Goal: Task Accomplishment & Management: Manage account settings

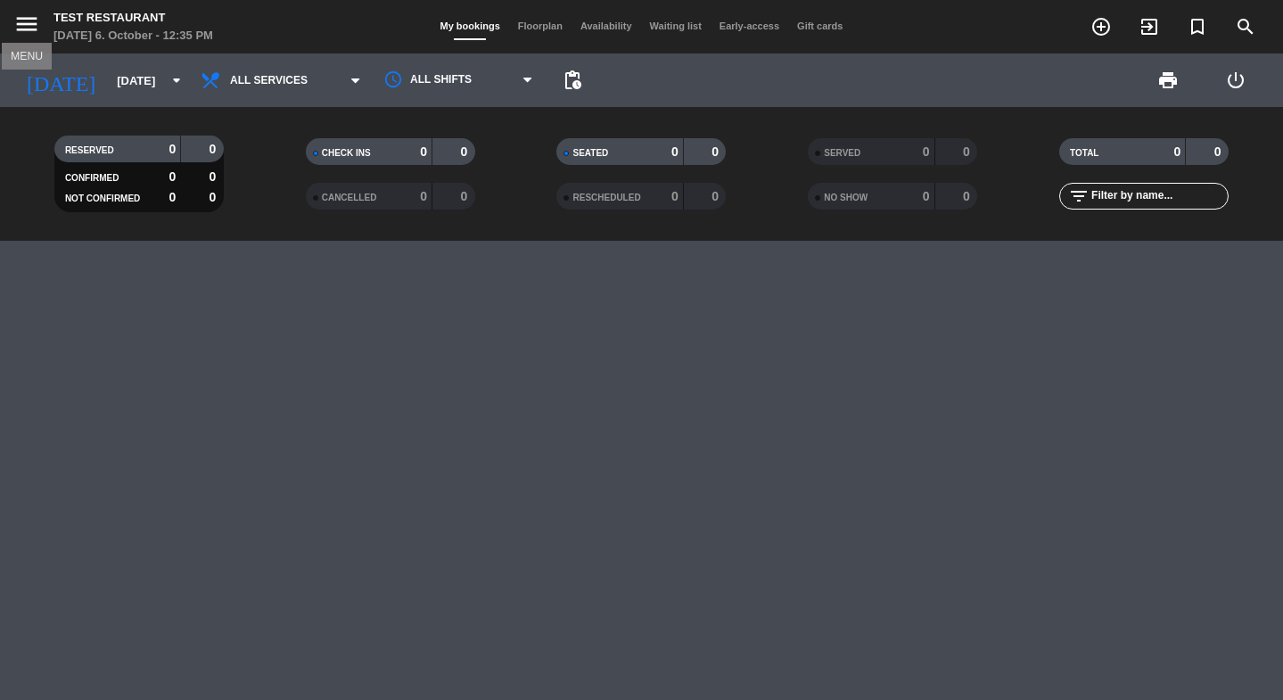
click at [18, 17] on icon "menu" at bounding box center [26, 24] width 27 height 27
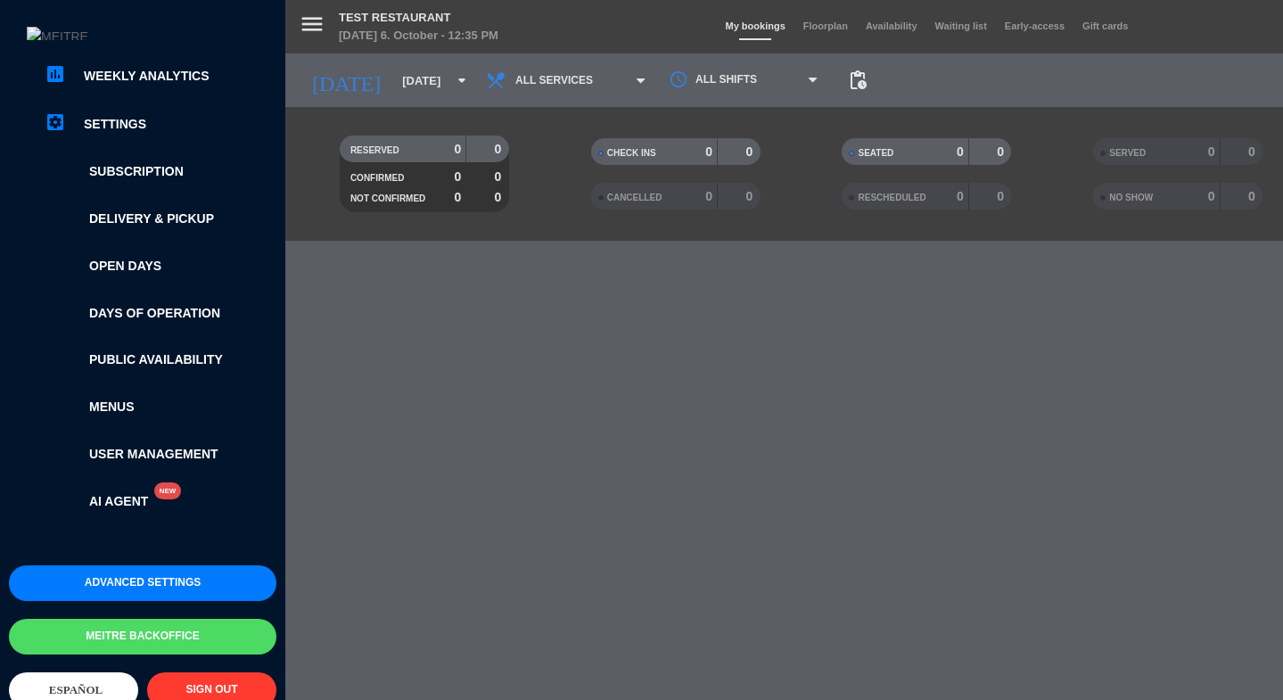
scroll to position [284, 0]
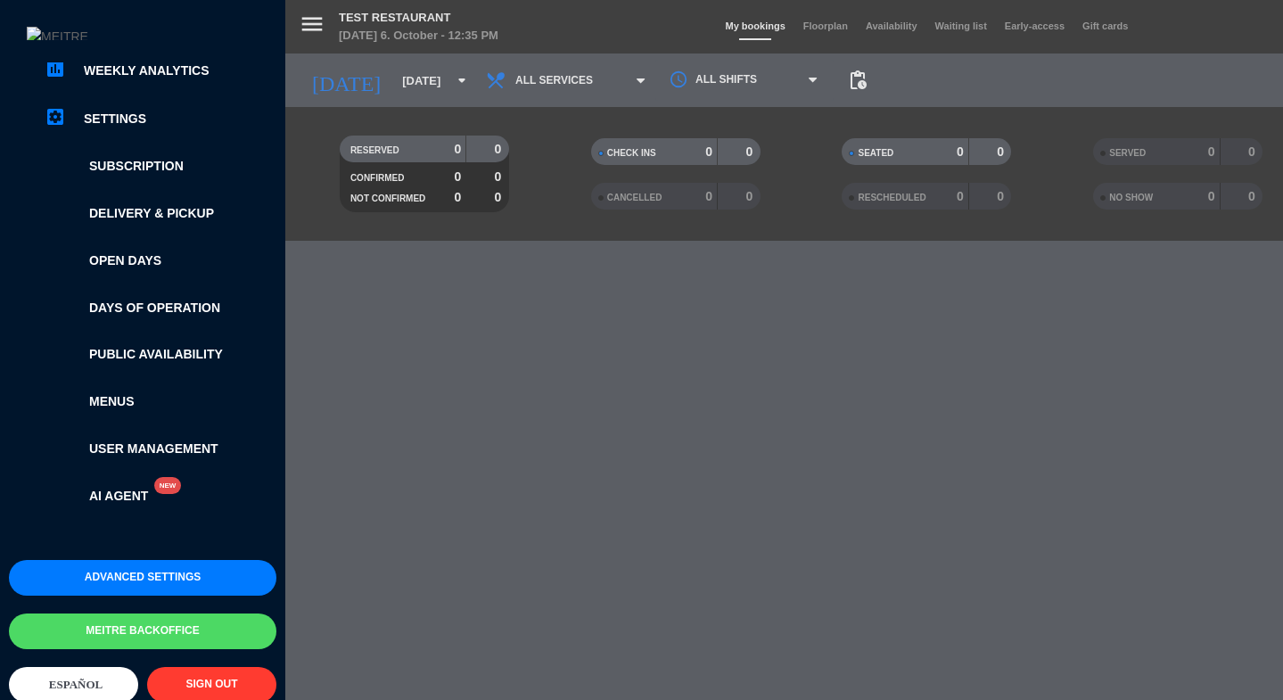
click at [165, 548] on div "chrome_reader_mode List of Reservations account_box Clients account_balance_wal…" at bounding box center [143, 196] width 294 height 728
click at [165, 586] on button "Advanced settings" at bounding box center [142, 578] width 267 height 36
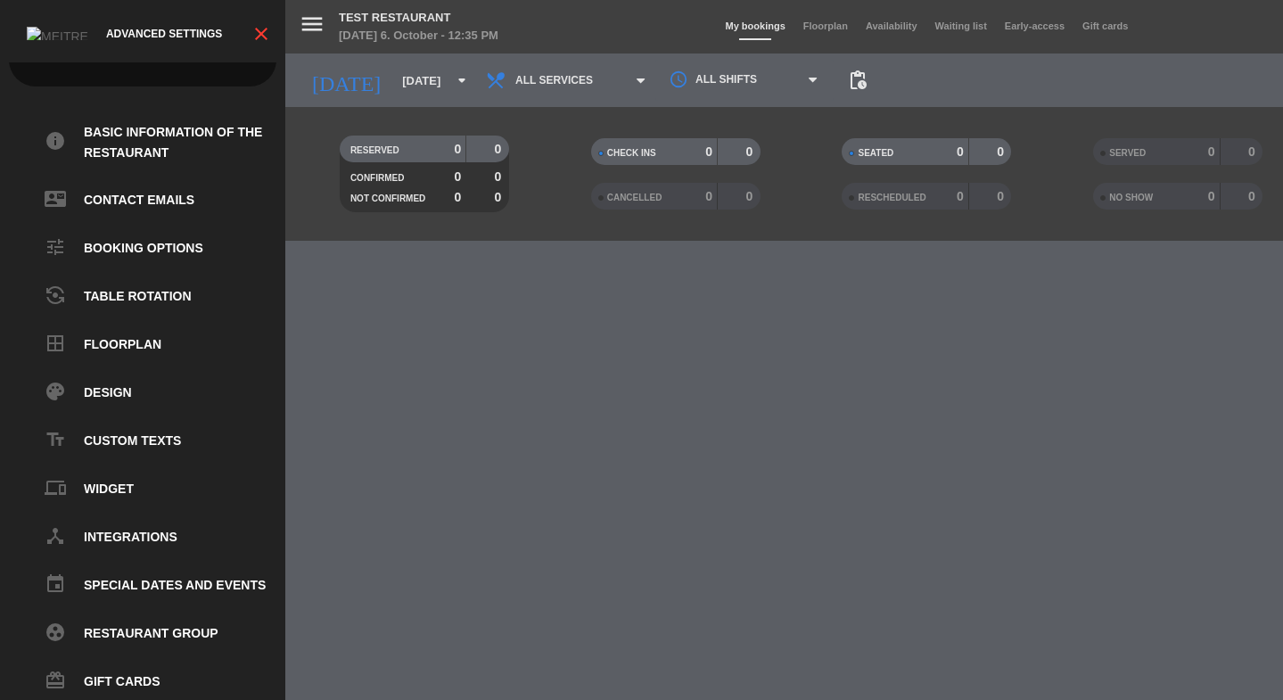
scroll to position [32, 0]
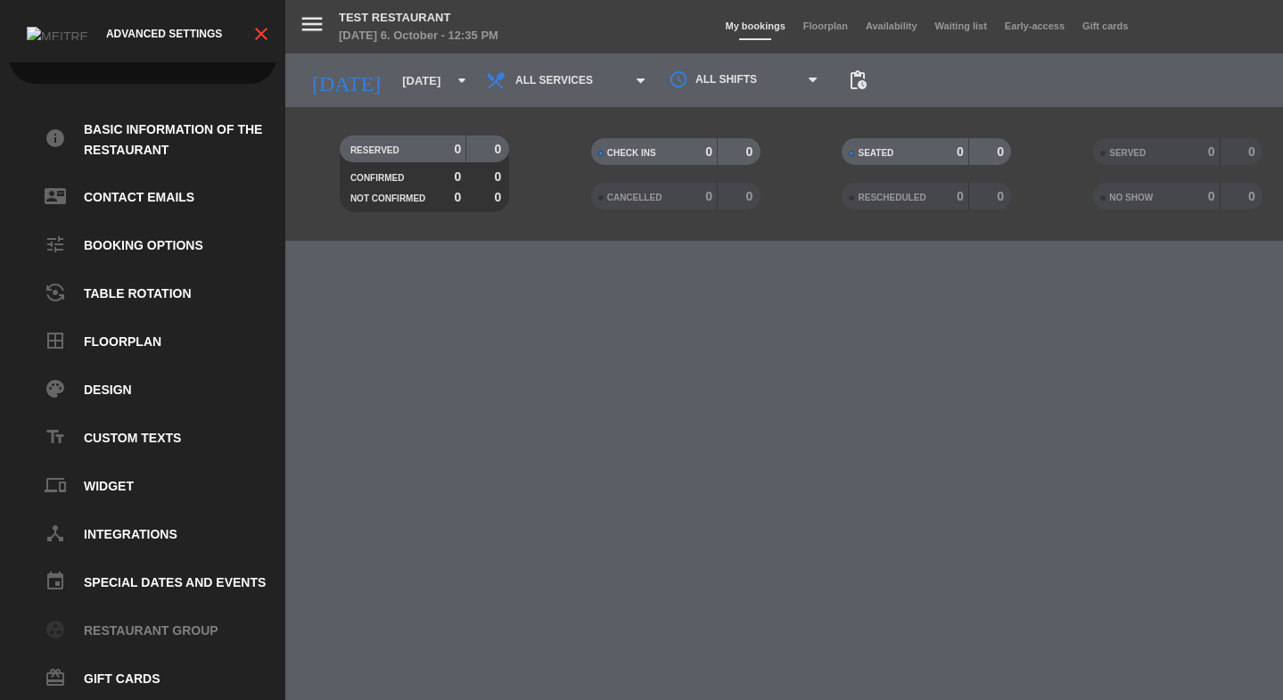
click at [121, 625] on link "group_work Restaurant group" at bounding box center [161, 630] width 232 height 21
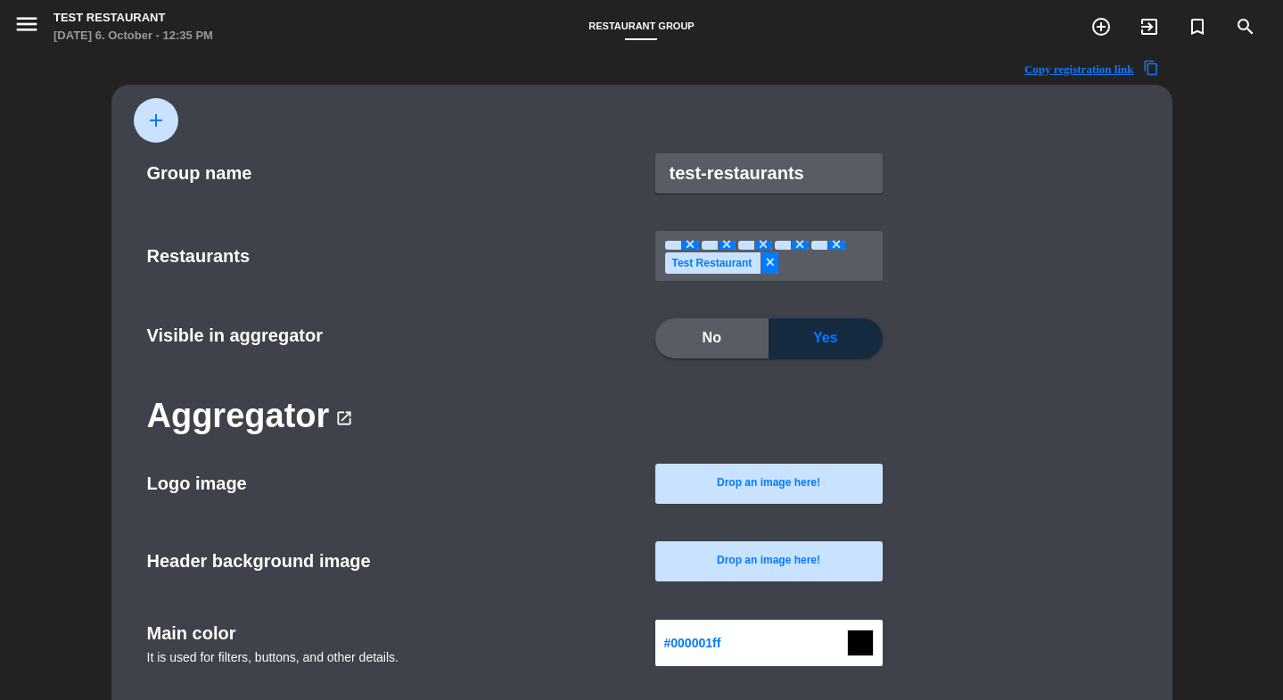
click at [794, 167] on input "test-restaurants" at bounding box center [768, 173] width 227 height 40
click at [694, 242] on span "×" at bounding box center [690, 245] width 18 height 9
type input "meitre-platform"
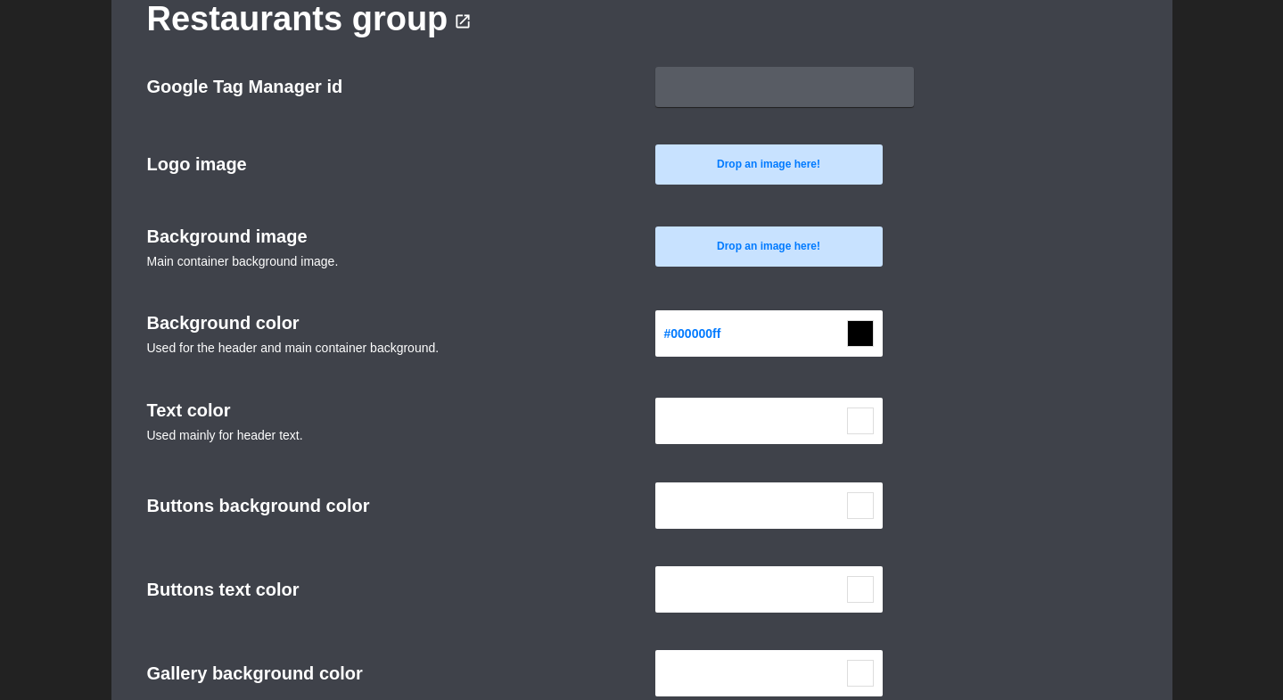
scroll to position [1010, 0]
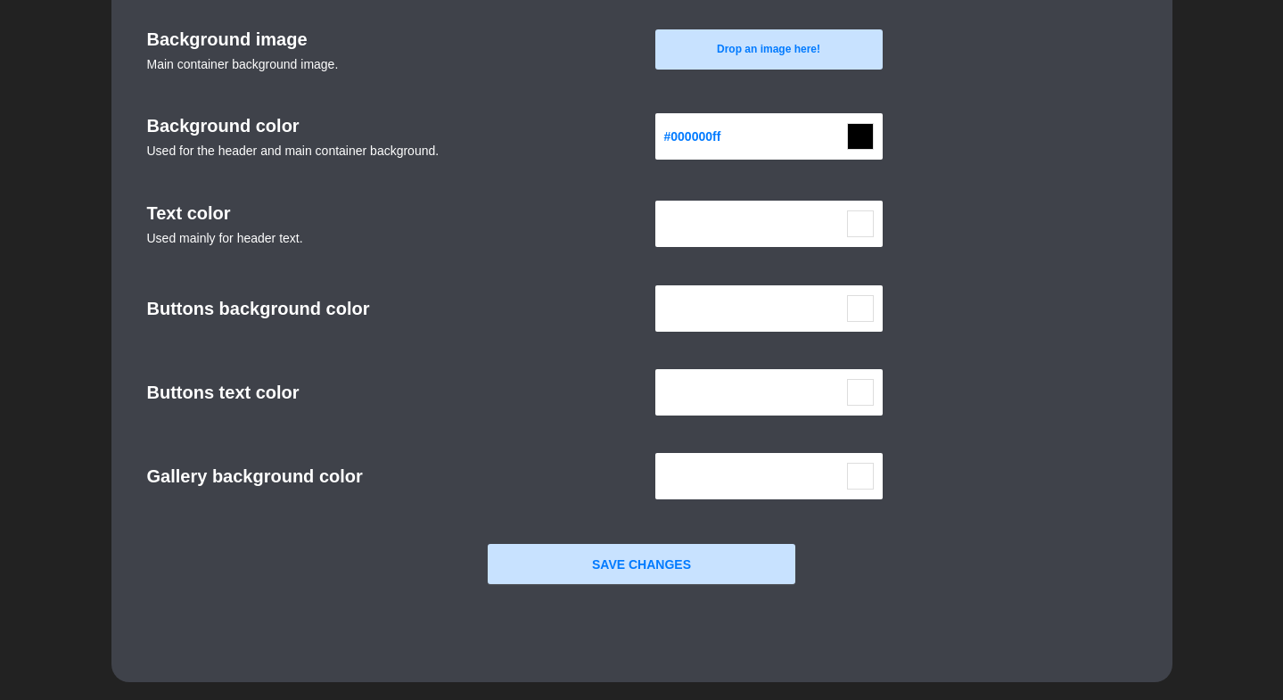
click at [740, 558] on button "Save Changes" at bounding box center [642, 564] width 308 height 40
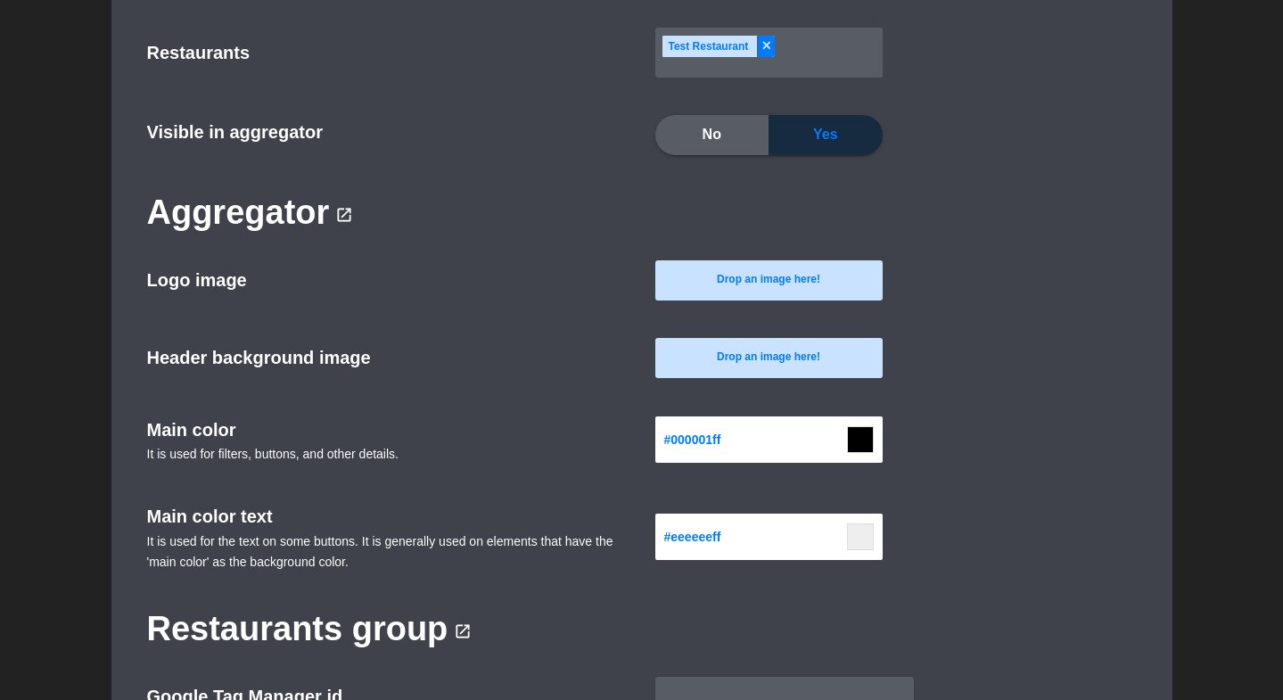
scroll to position [0, 0]
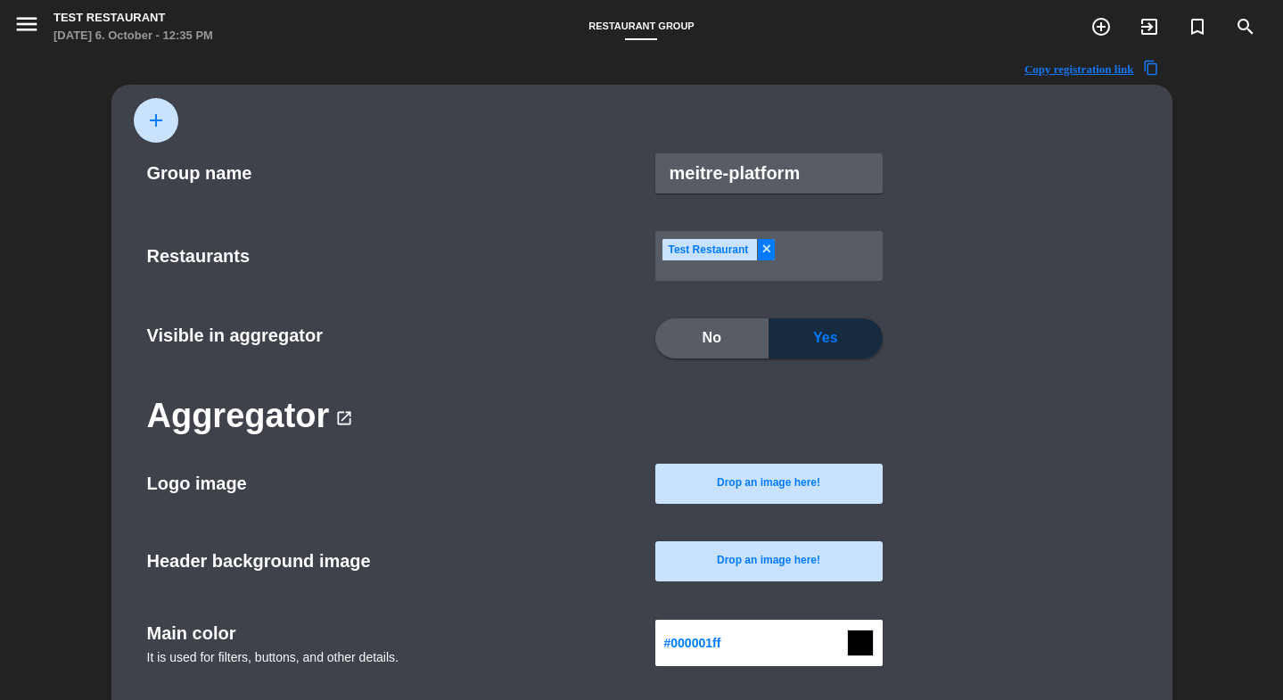
click at [813, 262] on input "text" at bounding box center [825, 254] width 100 height 37
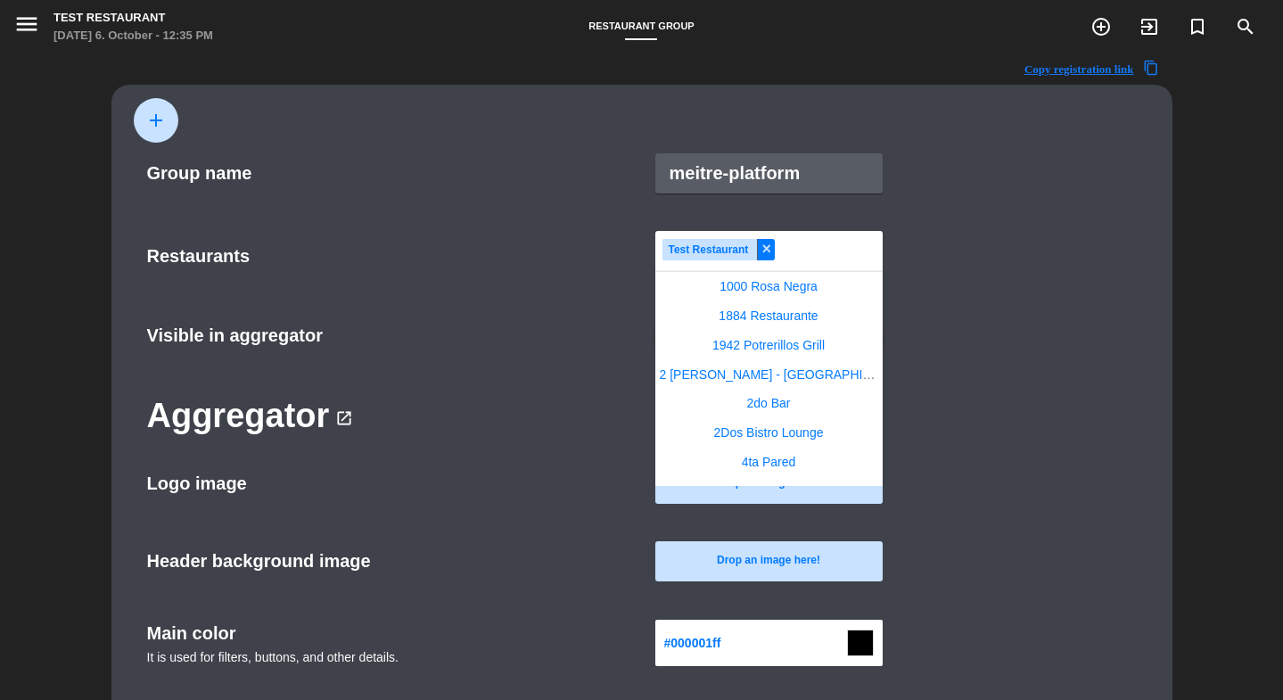
scroll to position [26914, 0]
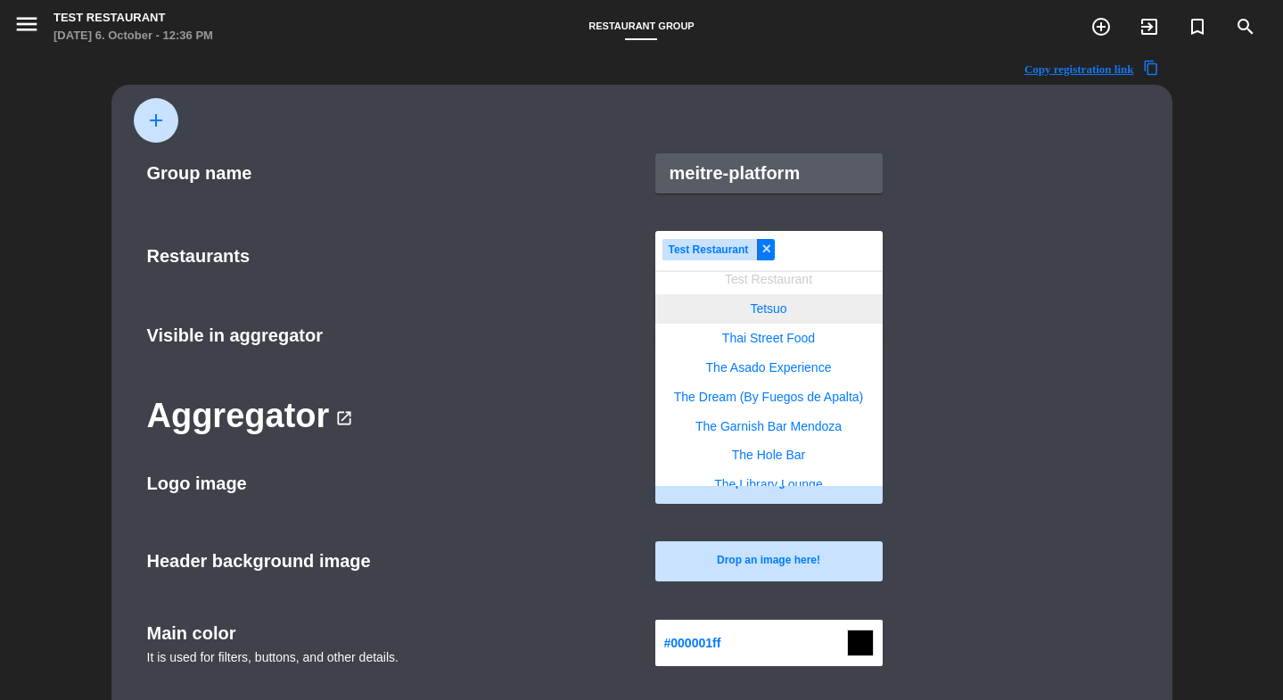
click at [790, 310] on div "Tetsuo" at bounding box center [768, 308] width 227 height 29
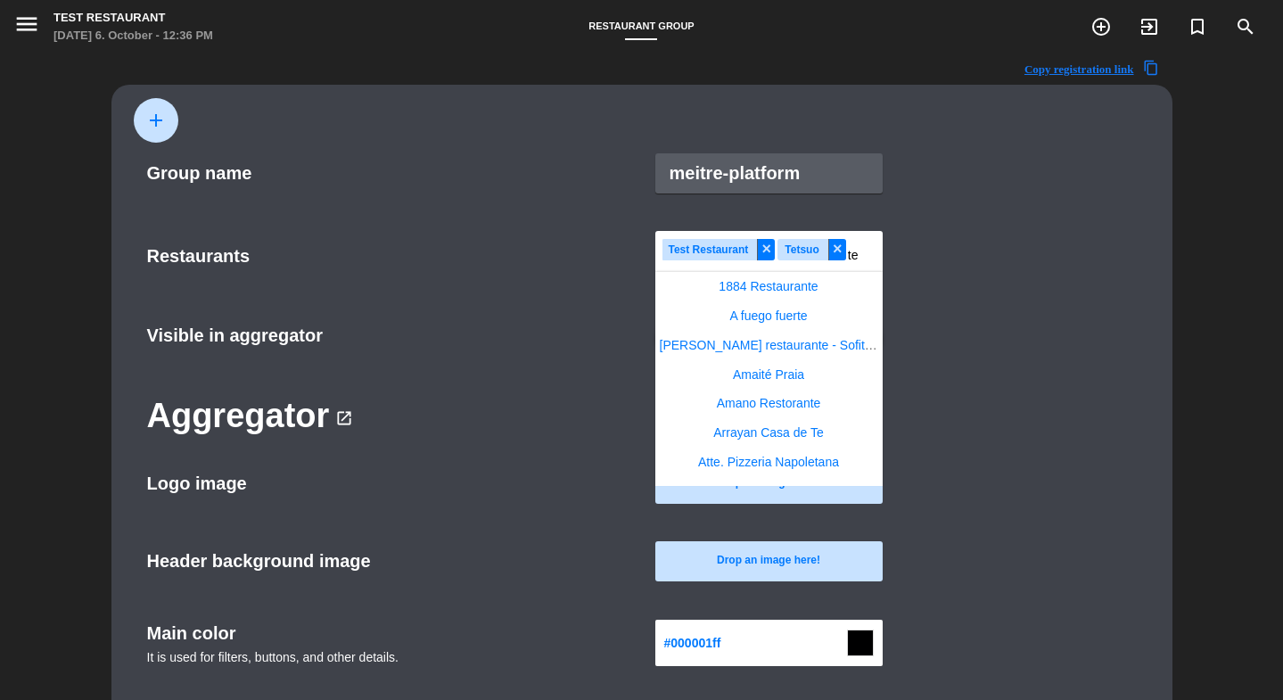
scroll to position [3865, 0]
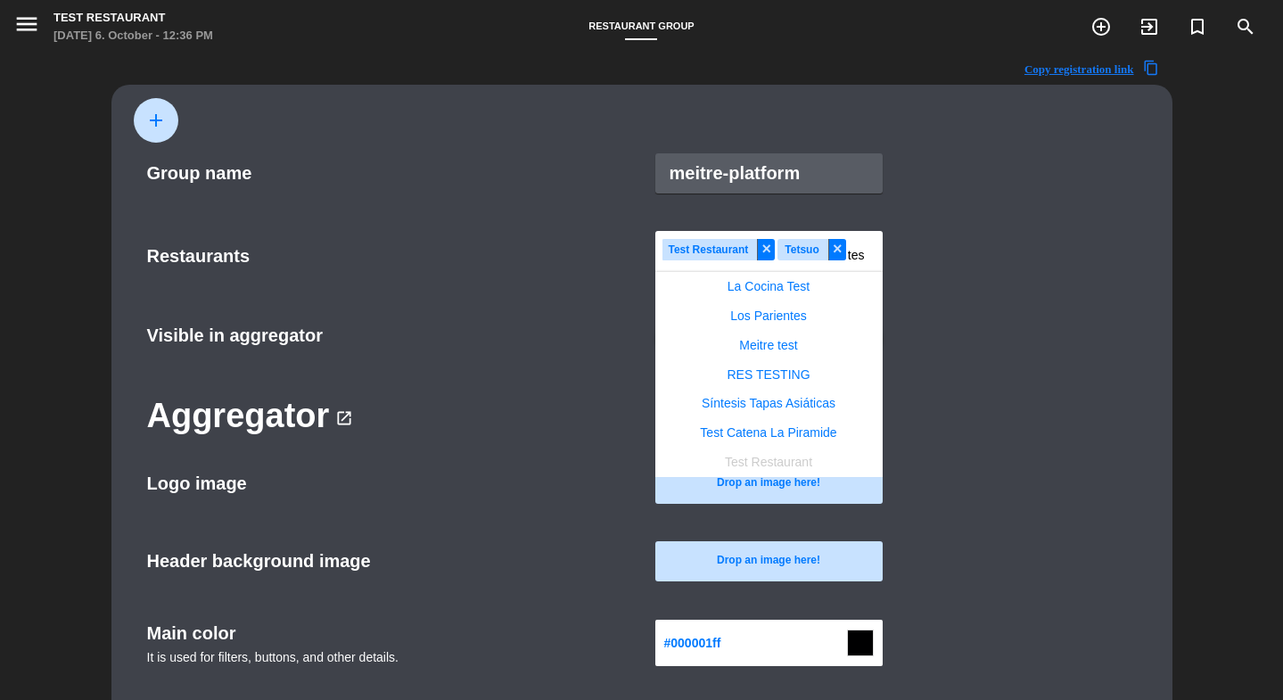
type input "test"
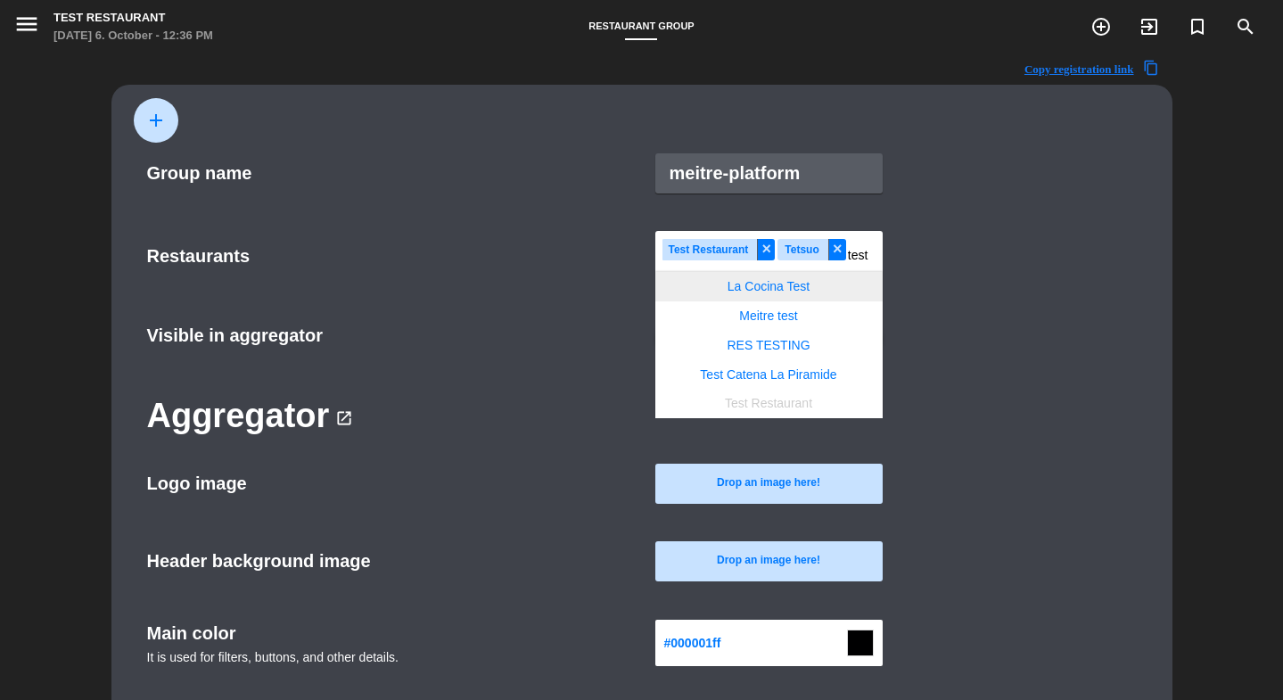
click at [789, 294] on div "La Cocina Test" at bounding box center [768, 286] width 227 height 29
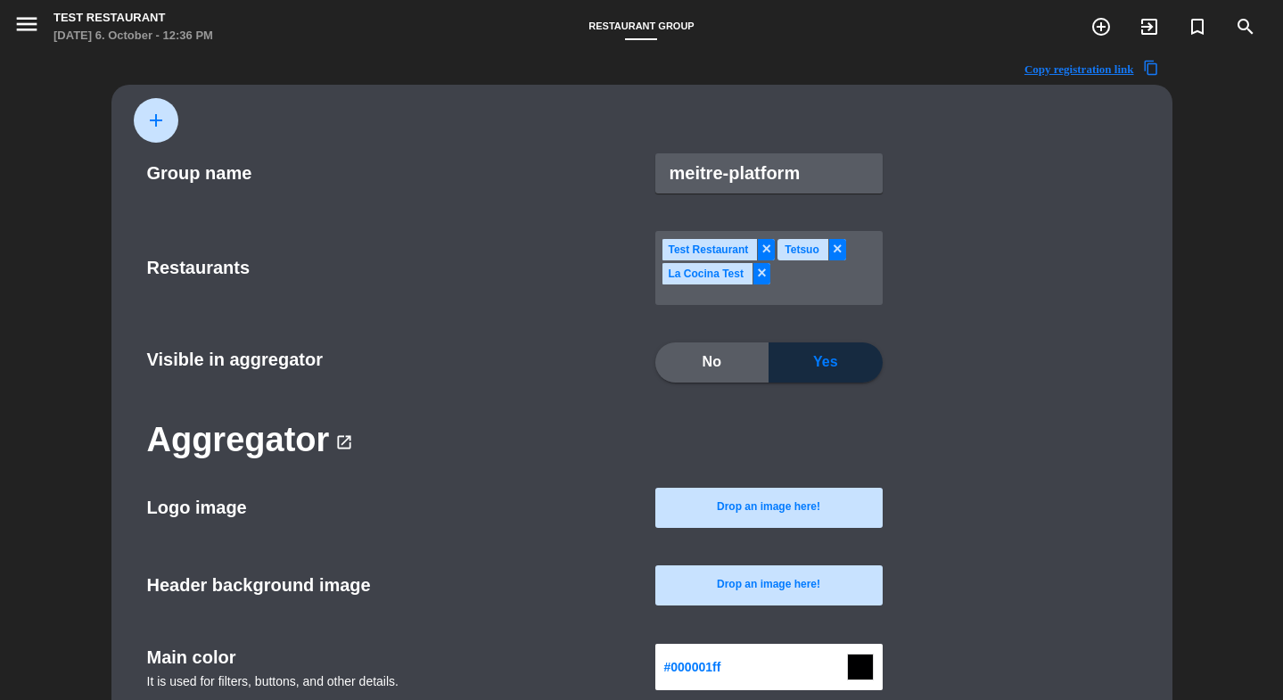
click at [822, 259] on div "× Tetsuo" at bounding box center [811, 249] width 68 height 21
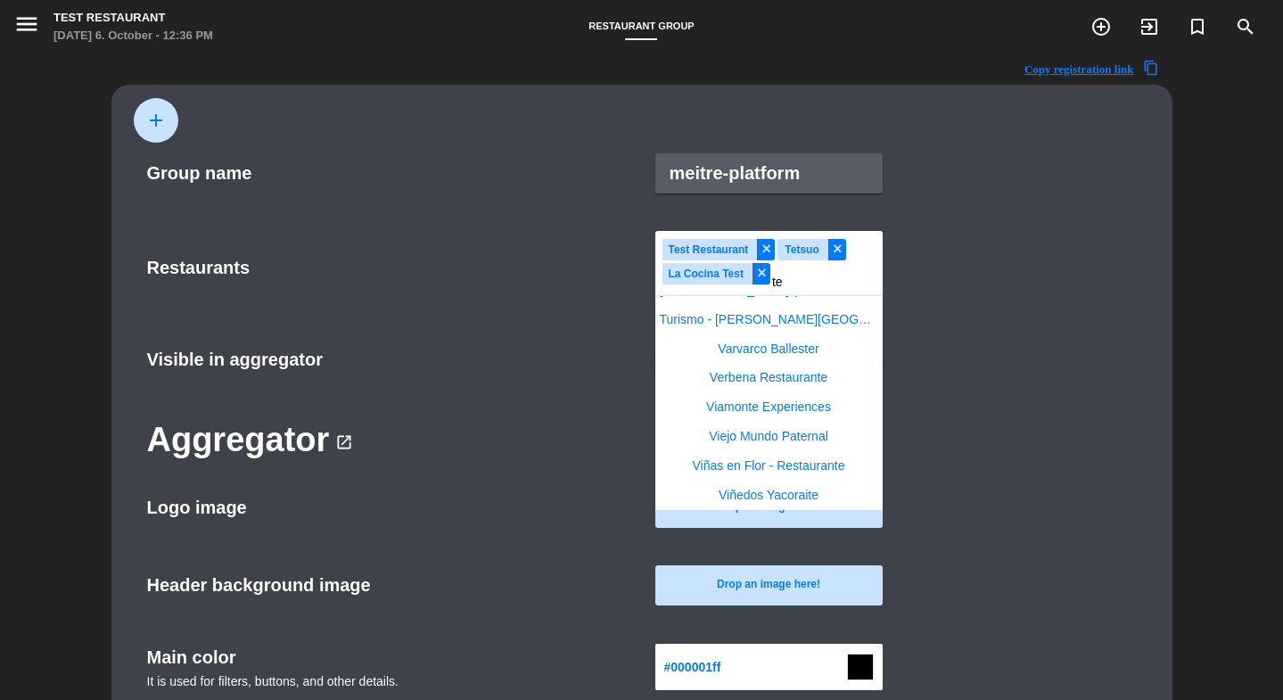
scroll to position [1727, 0]
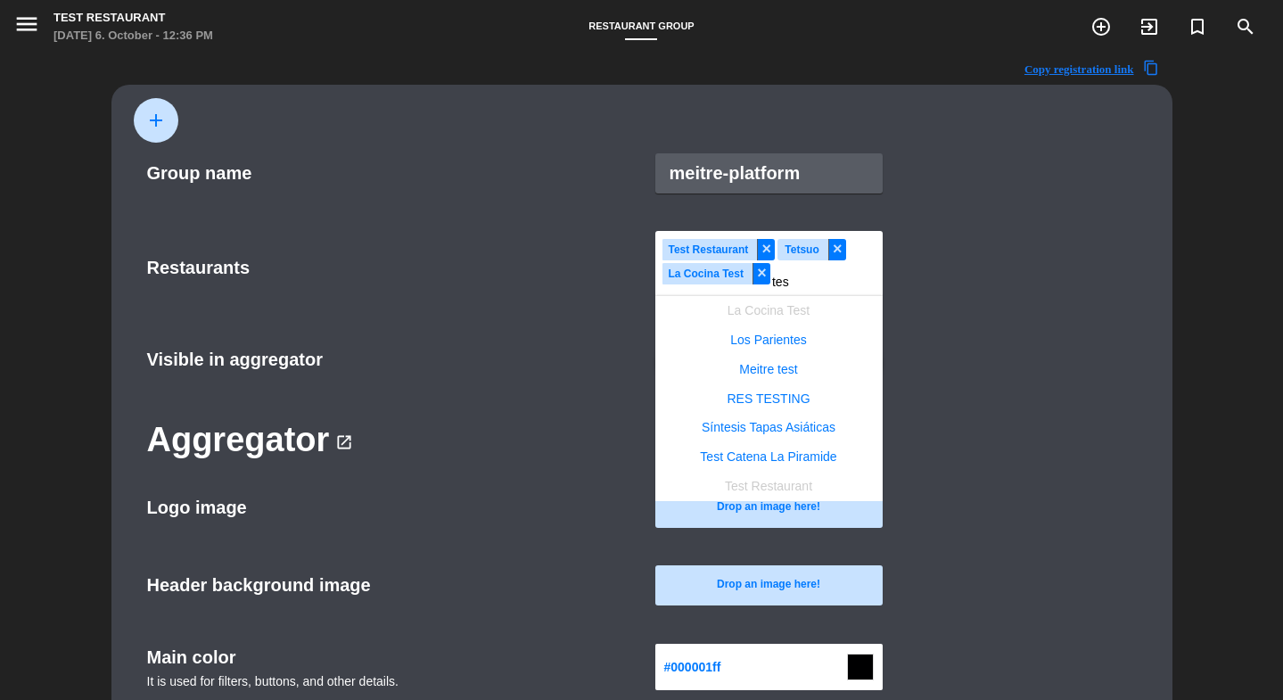
type input "test"
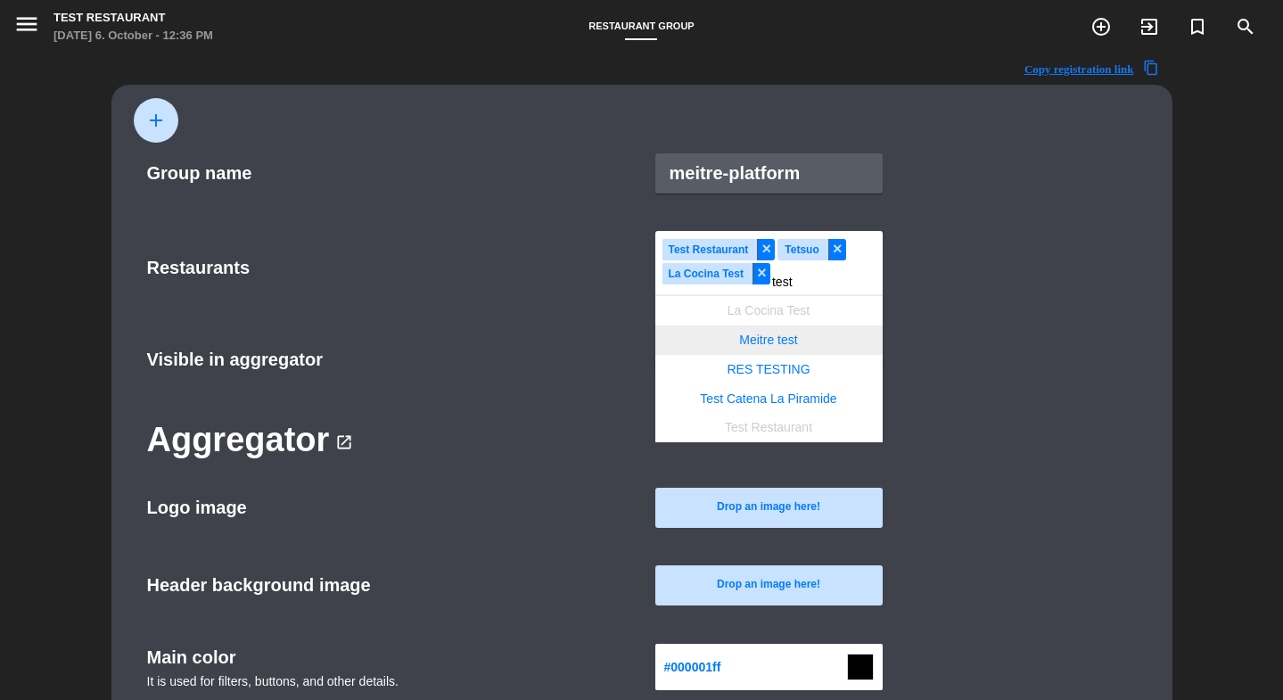
click at [794, 340] on span "Meitre test" at bounding box center [768, 340] width 58 height 14
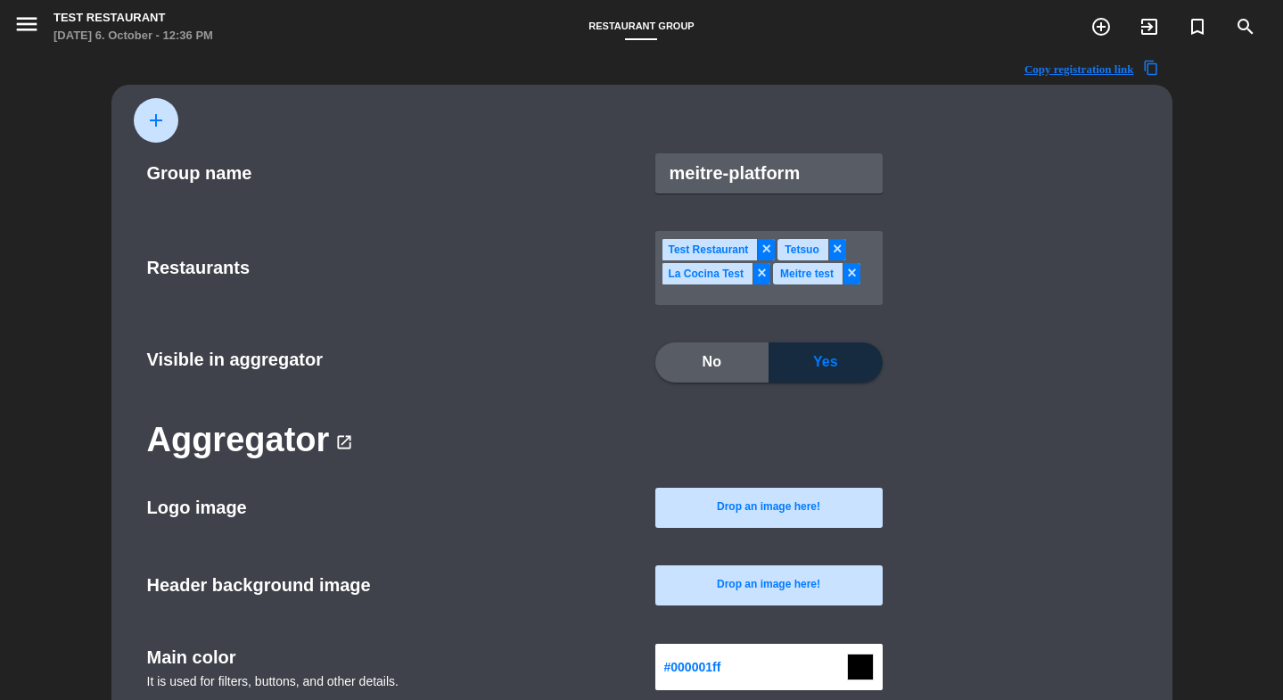
click at [803, 292] on div "Select × × × × × Test Restaurant × Tetsuo × La Cocina Test × Meitre test" at bounding box center [768, 268] width 213 height 60
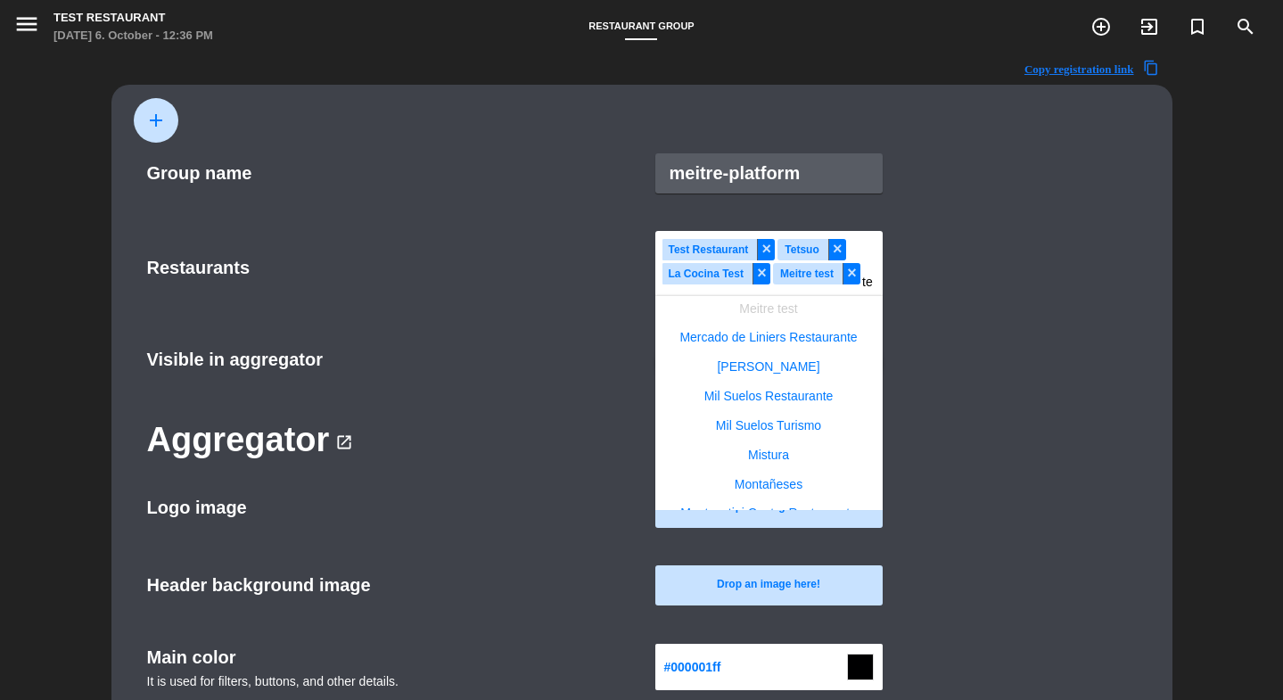
scroll to position [2313, 0]
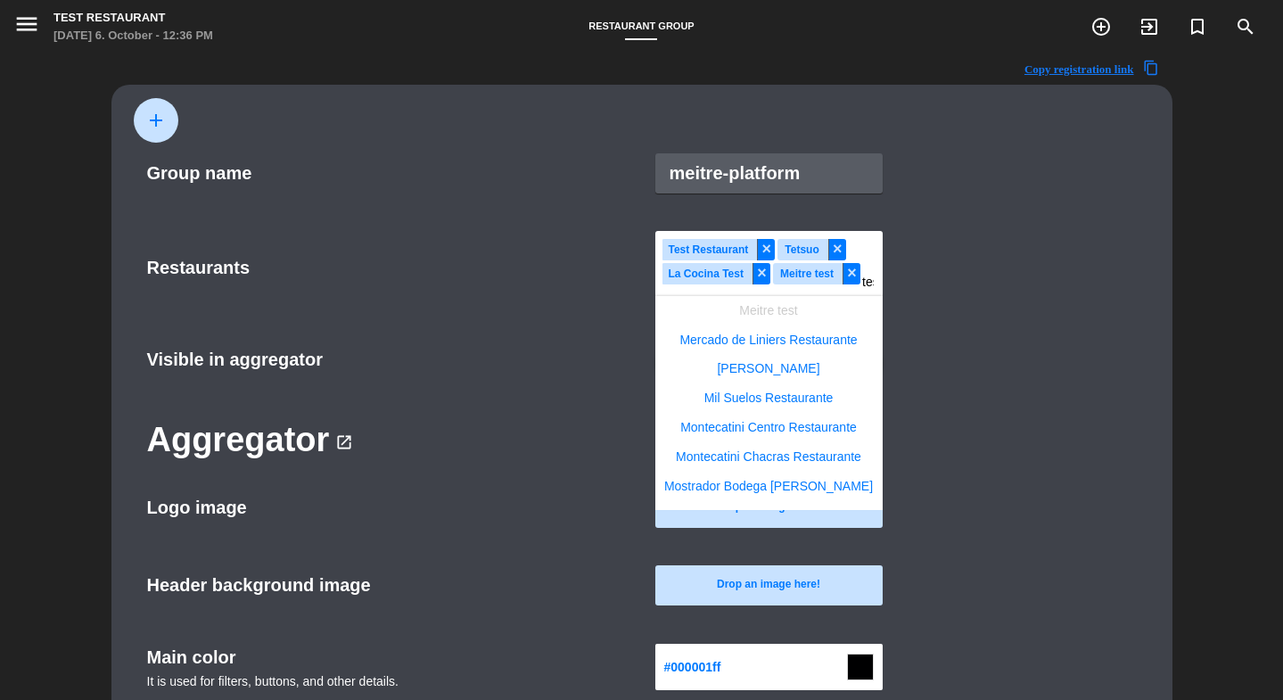
type input "test"
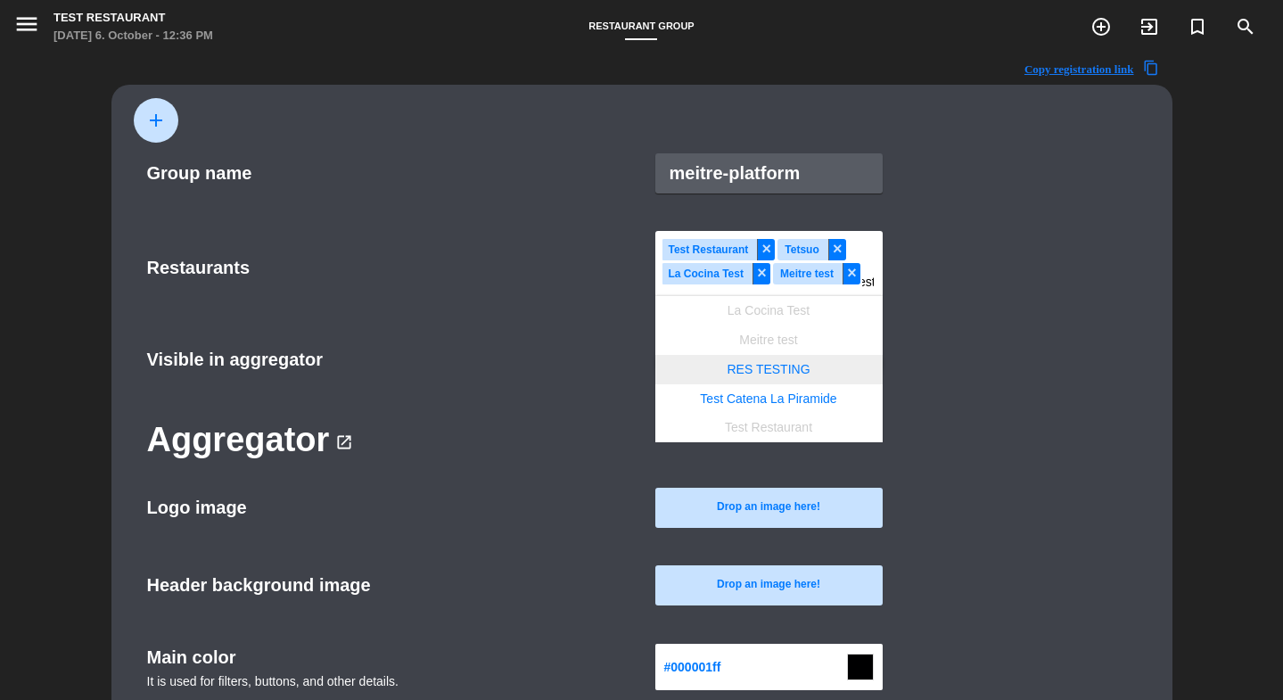
click at [791, 364] on span "RES TESTING" at bounding box center [768, 369] width 83 height 14
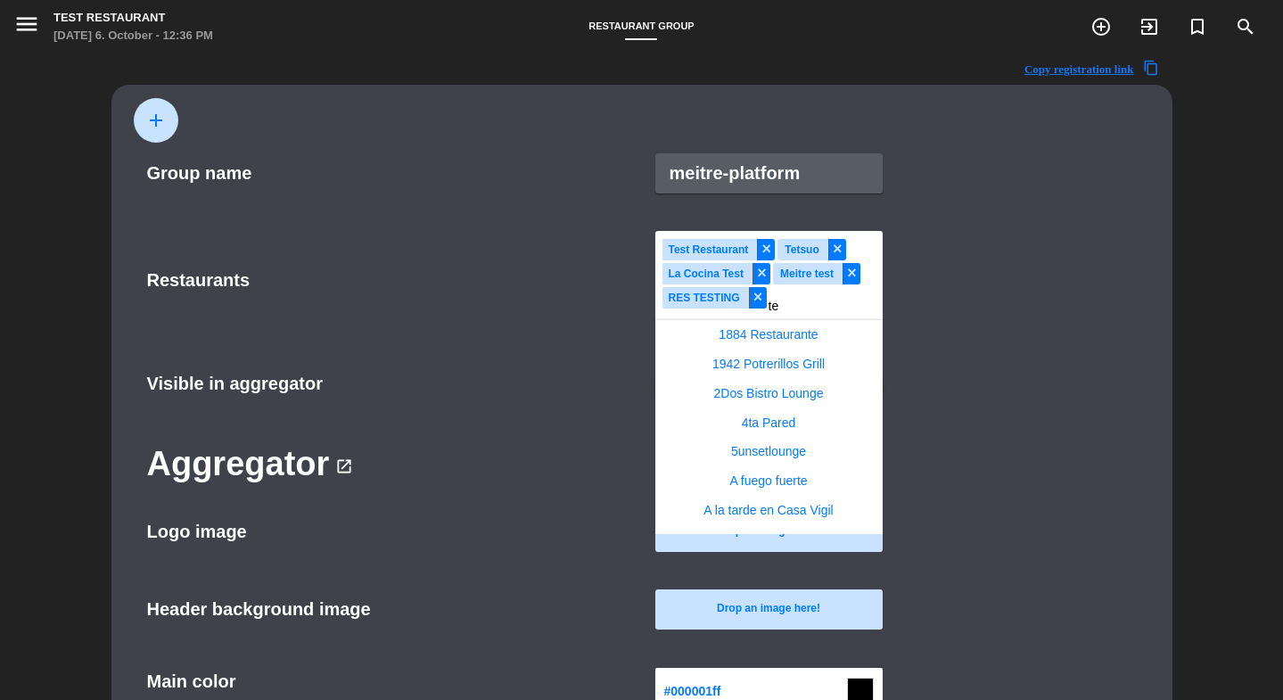
scroll to position [2899, 0]
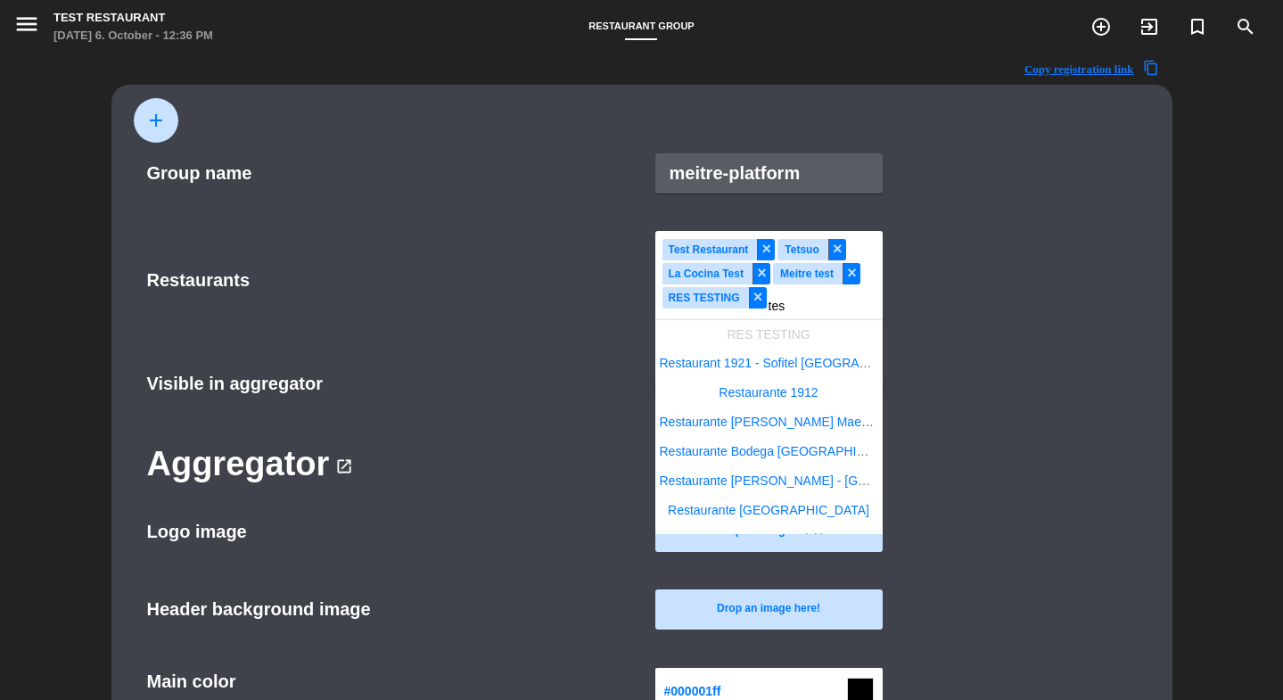
type input "test"
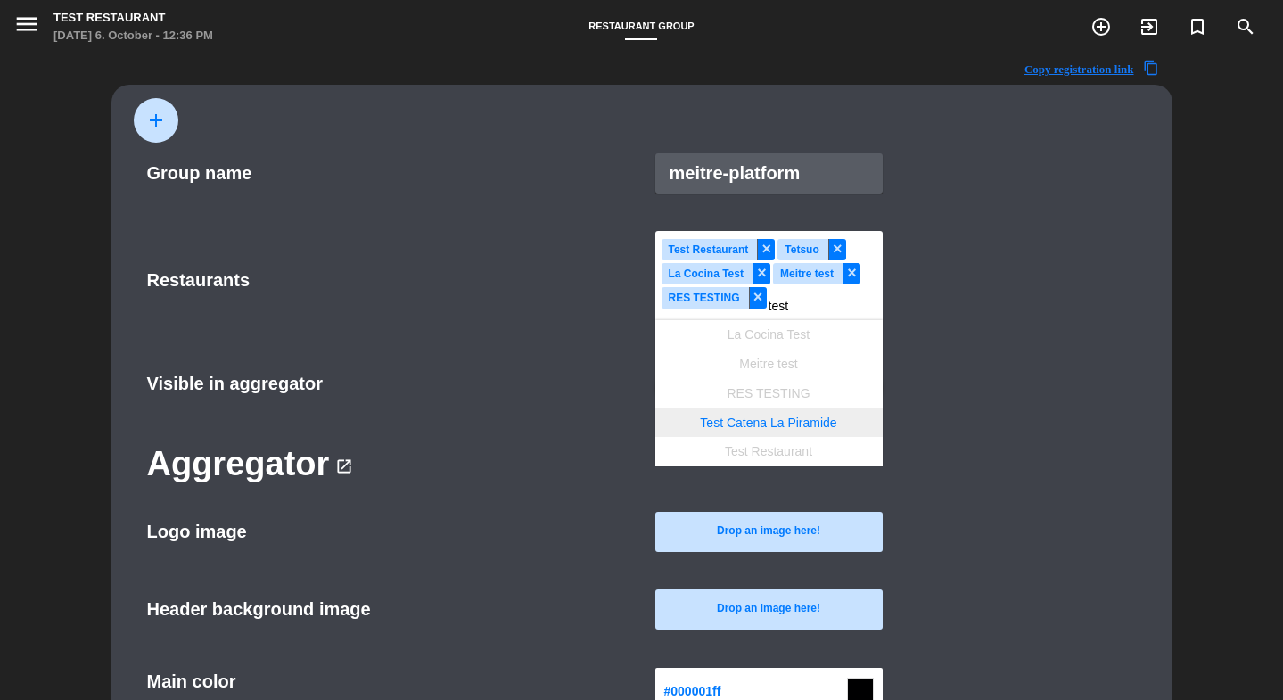
click at [788, 421] on span "Test Catena La Piramide" at bounding box center [768, 422] width 136 height 14
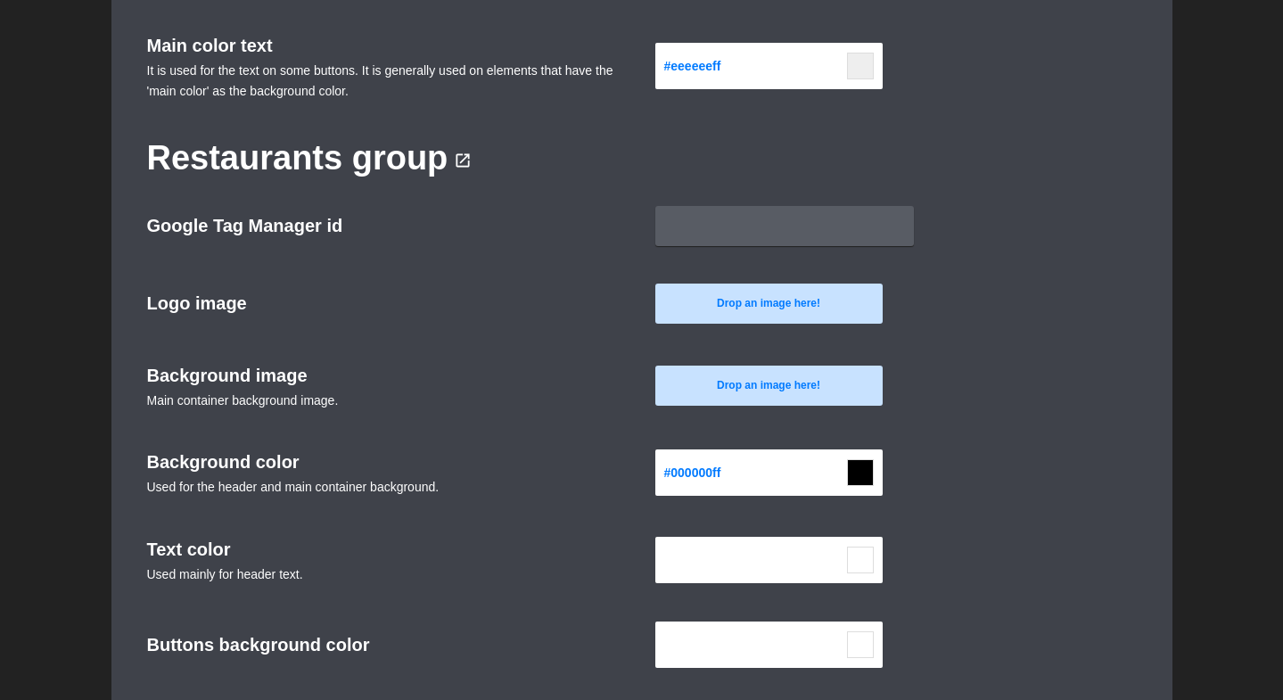
scroll to position [1082, 0]
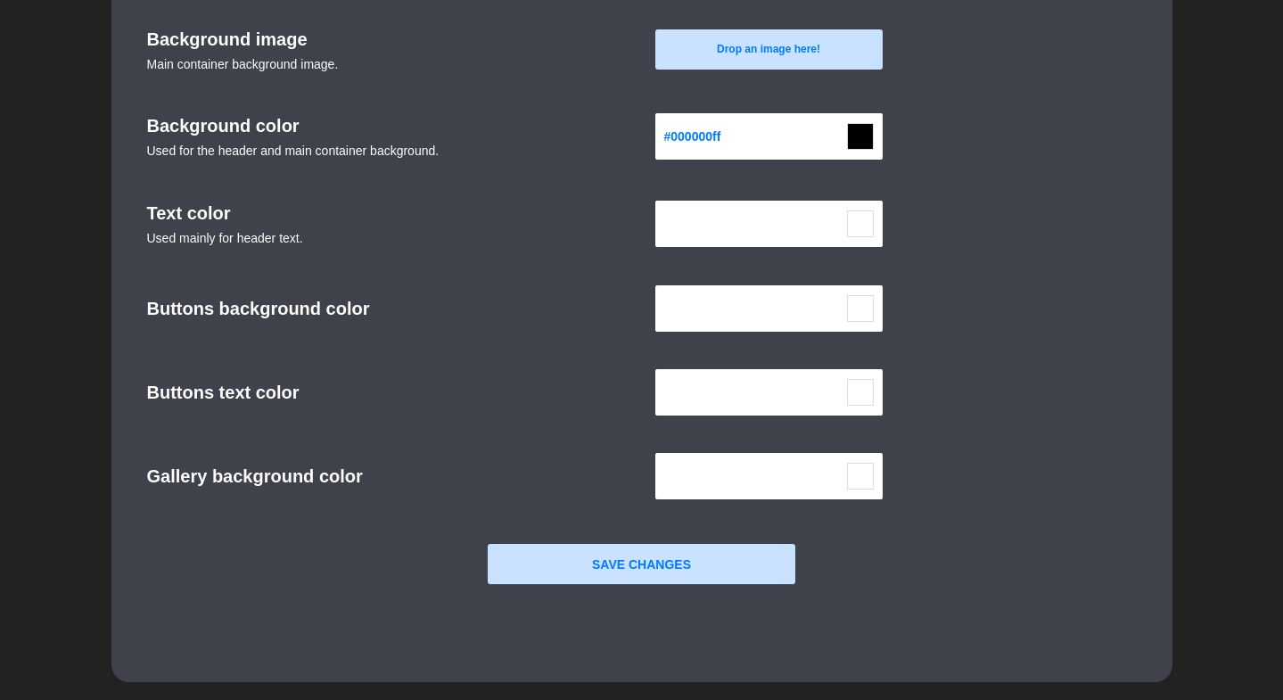
click at [653, 571] on button "Save Changes" at bounding box center [642, 564] width 308 height 40
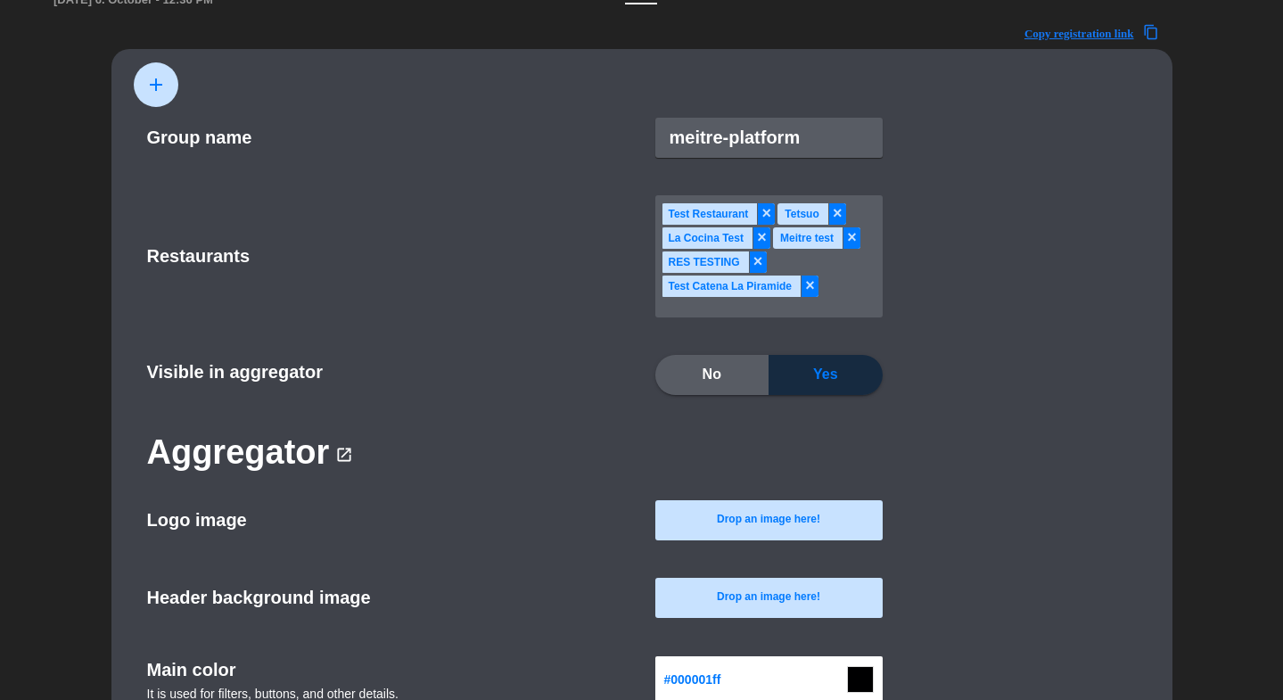
scroll to position [0, 0]
